Goal: Information Seeking & Learning: Learn about a topic

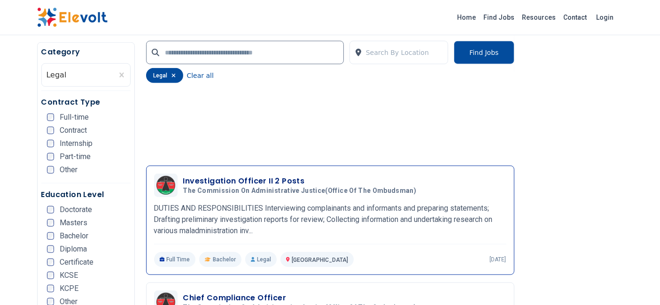
scroll to position [837, 0]
click at [213, 175] on h3 "Investigation Officer II 2 Posts" at bounding box center [301, 180] width 237 height 11
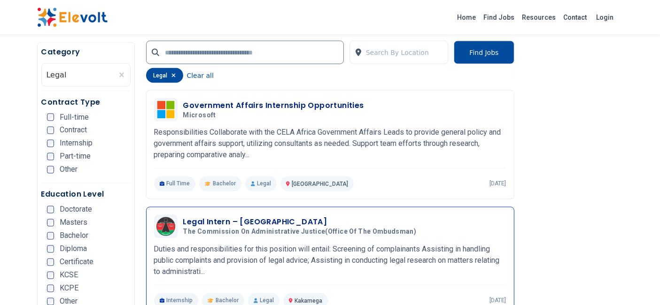
scroll to position [1669, 0]
